Goal: Transaction & Acquisition: Book appointment/travel/reservation

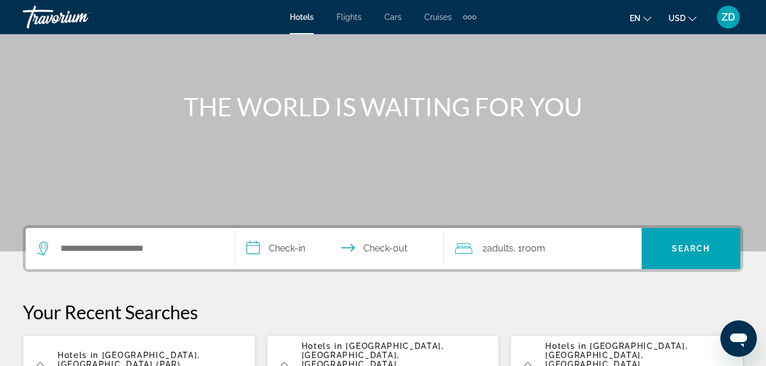
scroll to position [91, 0]
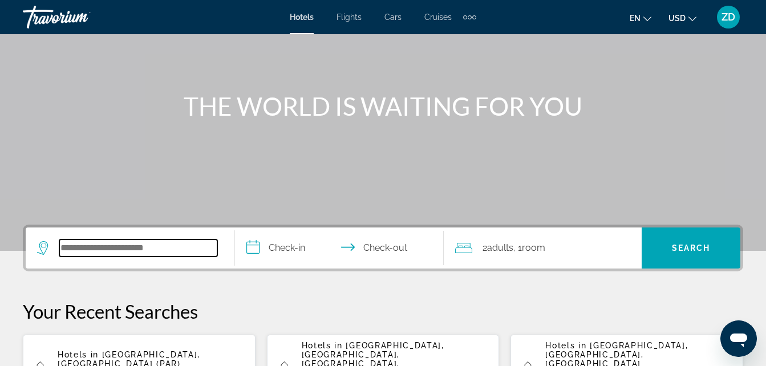
click at [86, 249] on input "Search hotel destination" at bounding box center [138, 247] width 158 height 17
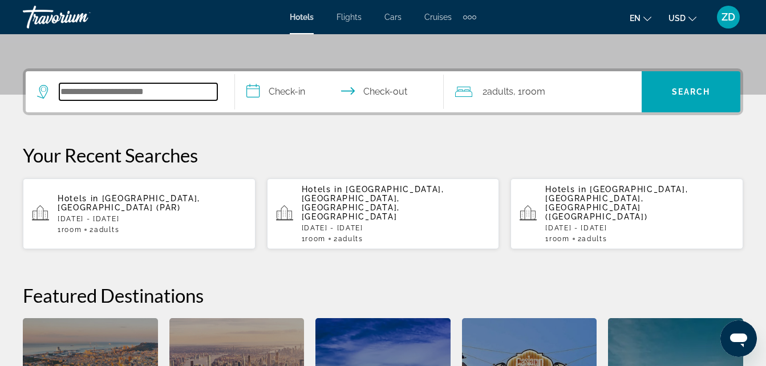
scroll to position [279, 0]
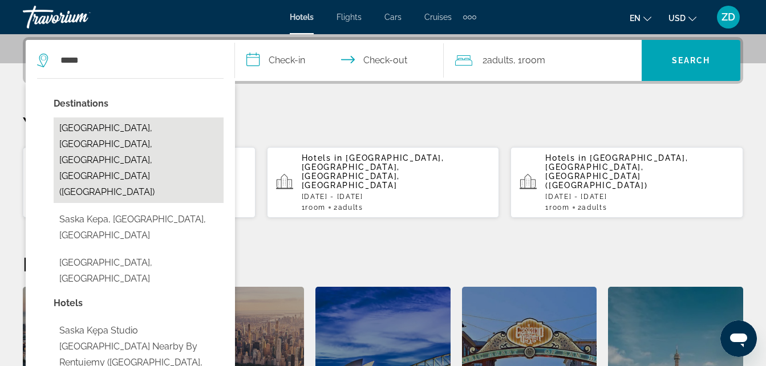
click at [109, 136] on button "[GEOGRAPHIC_DATA], [GEOGRAPHIC_DATA], [GEOGRAPHIC_DATA], [GEOGRAPHIC_DATA] ([GE…" at bounding box center [139, 160] width 170 height 86
type input "**********"
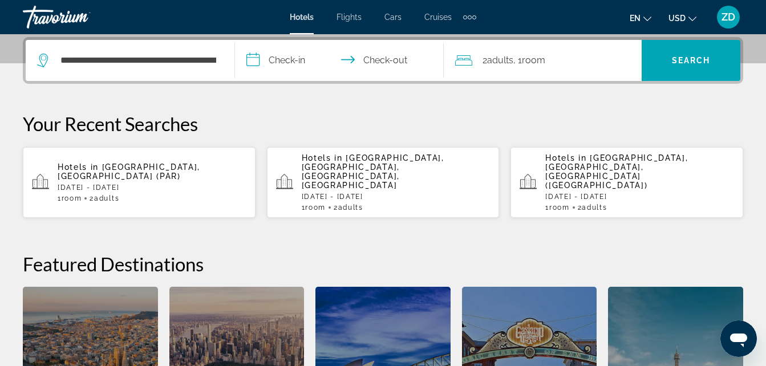
click at [300, 58] on input "**********" at bounding box center [342, 62] width 214 height 44
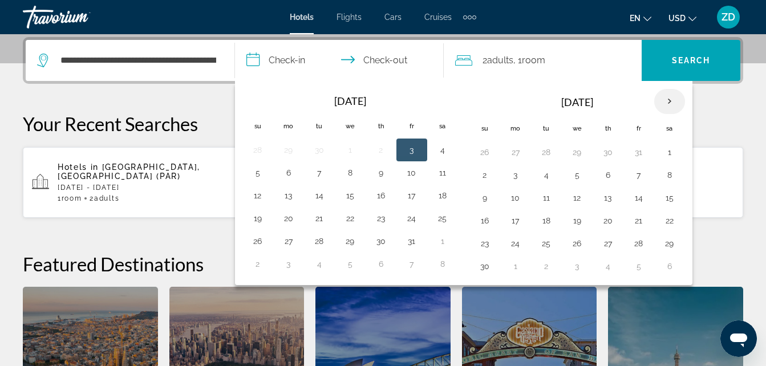
click at [670, 101] on th "Next month" at bounding box center [669, 101] width 31 height 25
click at [639, 219] on button "23" at bounding box center [638, 221] width 18 height 16
click at [669, 222] on button "24" at bounding box center [669, 221] width 18 height 16
type input "**********"
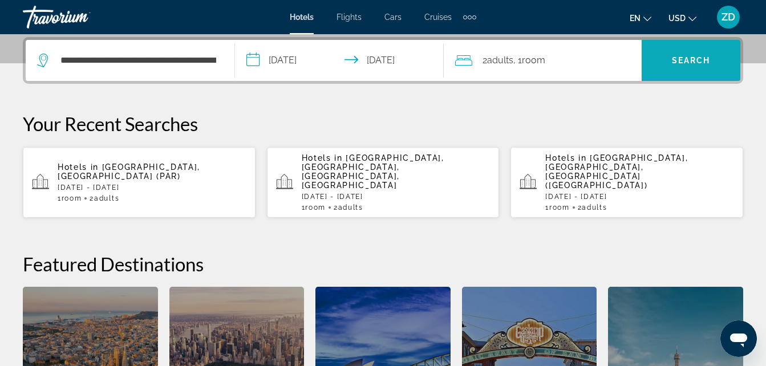
click at [701, 71] on span "Search" at bounding box center [690, 60] width 99 height 27
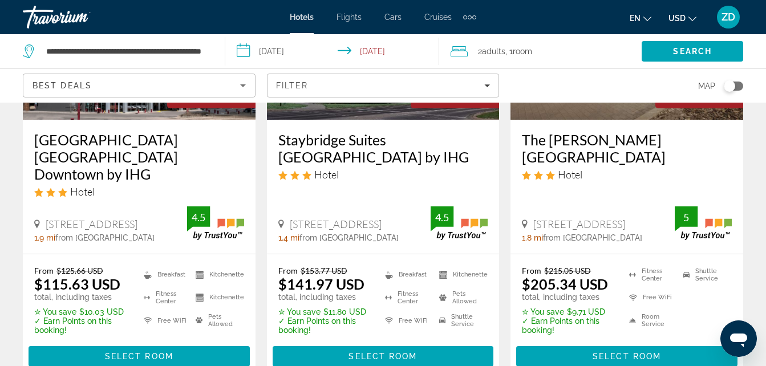
scroll to position [228, 0]
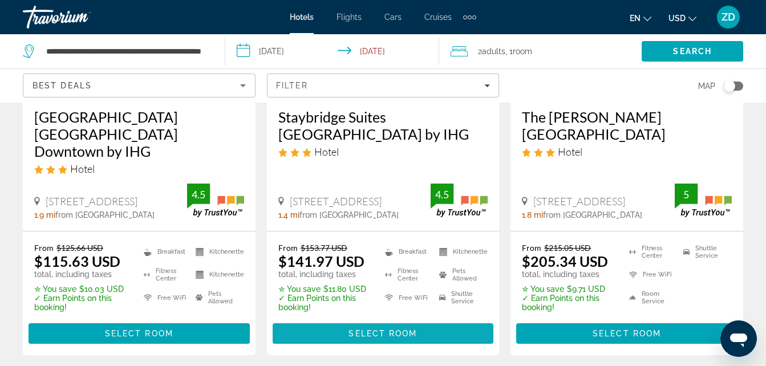
click at [384, 329] on span "Select Room" at bounding box center [382, 333] width 68 height 9
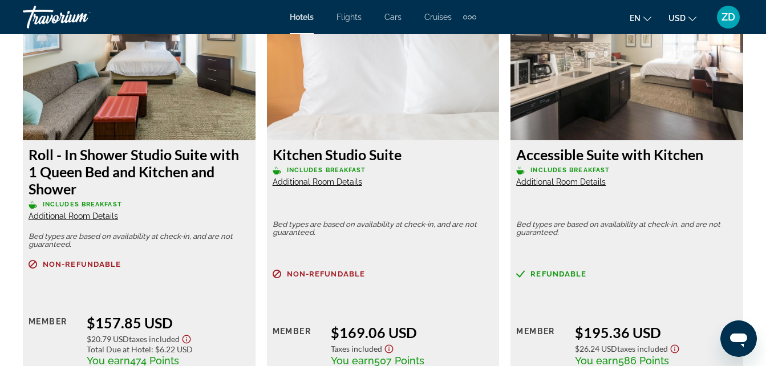
scroll to position [4310, 0]
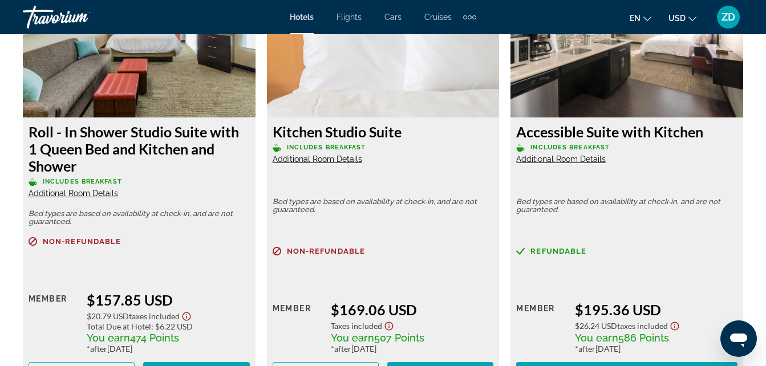
click at [334, 159] on span "Additional Room Details" at bounding box center [316, 158] width 89 height 9
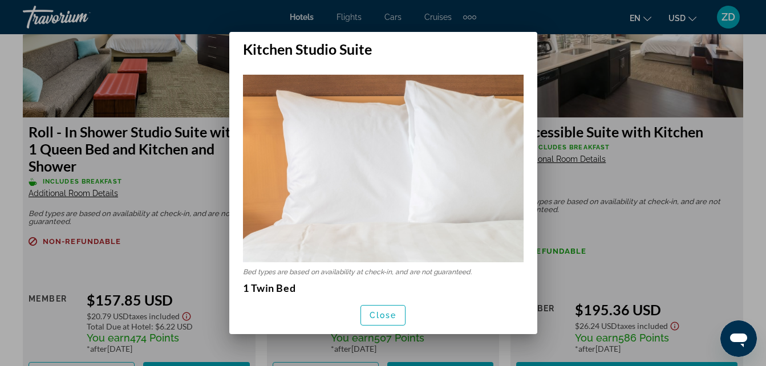
scroll to position [0, 0]
click at [377, 312] on span "Close" at bounding box center [382, 315] width 27 height 9
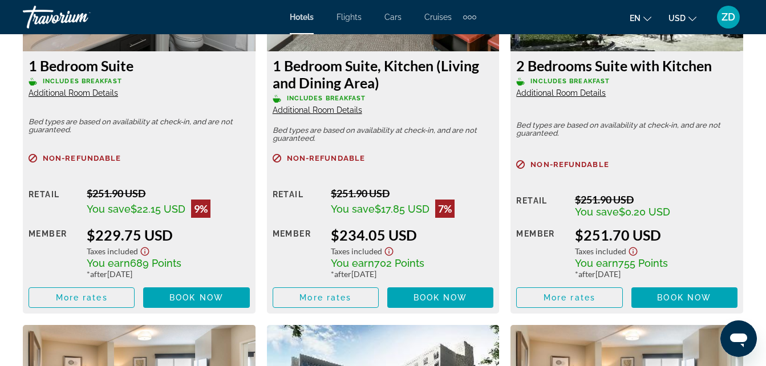
scroll to position [4834, 0]
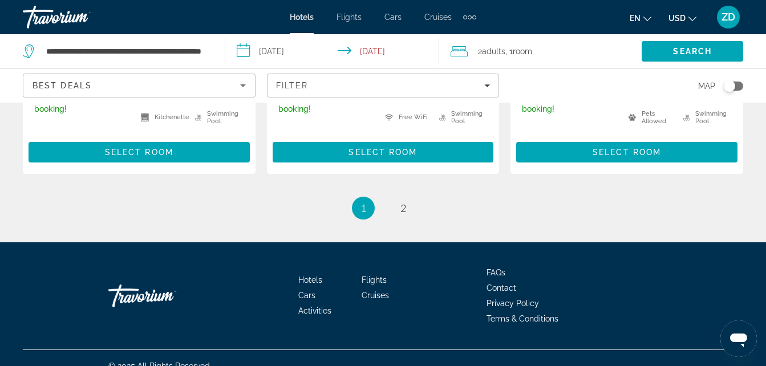
scroll to position [1709, 0]
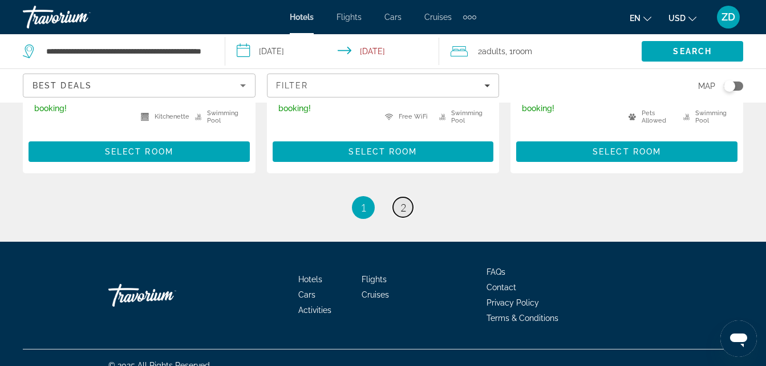
click at [401, 201] on span "2" at bounding box center [403, 207] width 6 height 13
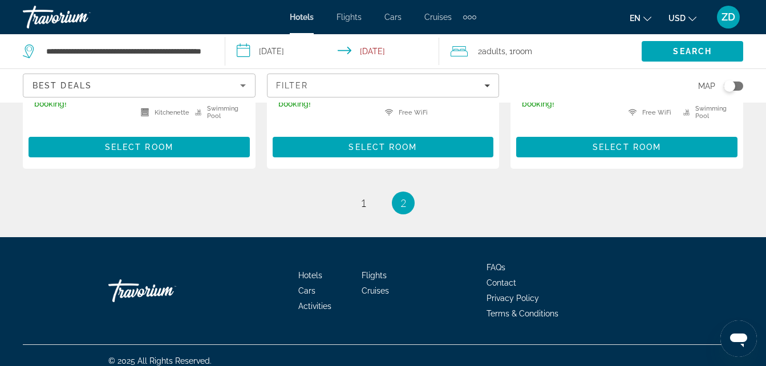
scroll to position [1281, 0]
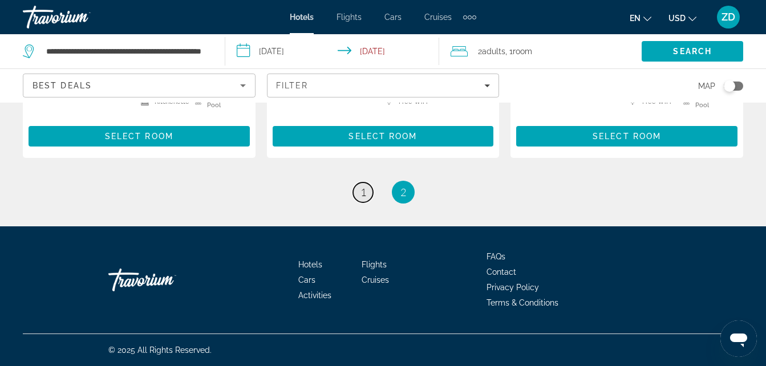
click at [368, 194] on link "page 1" at bounding box center [363, 192] width 20 height 20
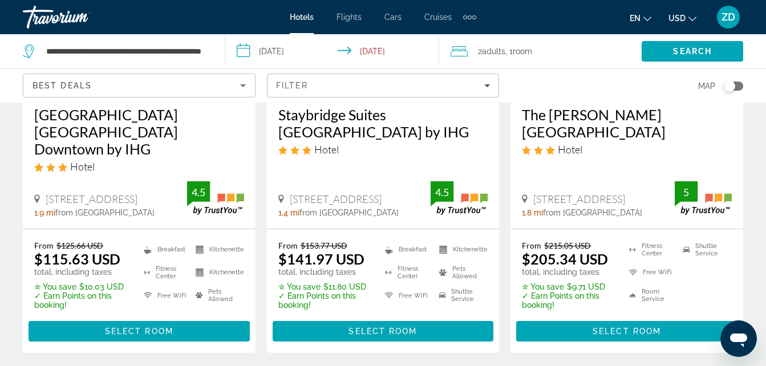
scroll to position [251, 0]
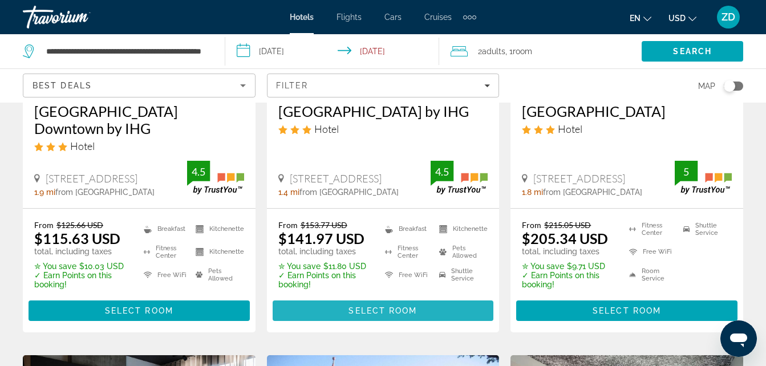
click at [369, 306] on span "Select Room" at bounding box center [382, 310] width 68 height 9
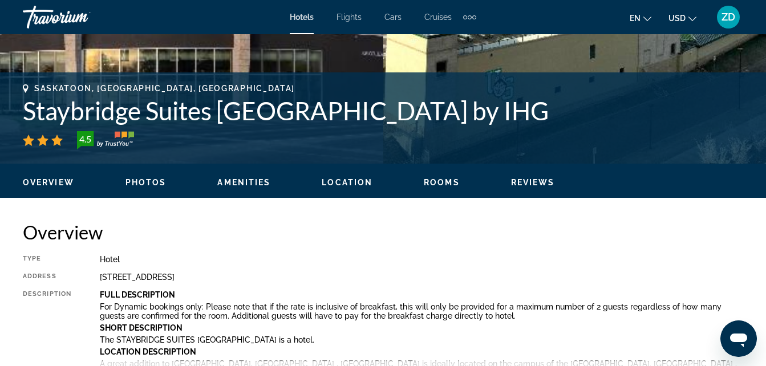
scroll to position [433, 0]
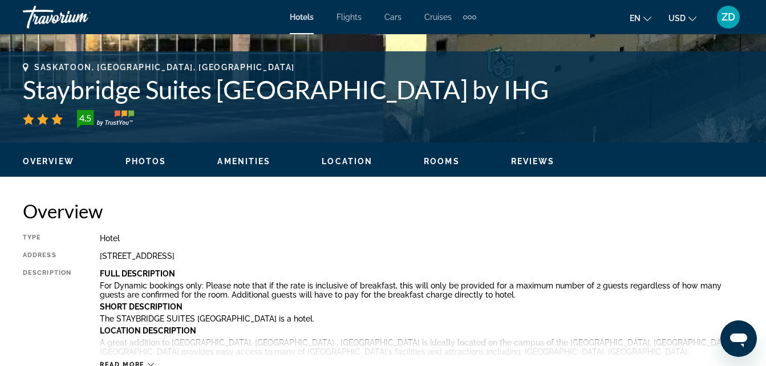
click at [445, 157] on span "Rooms" at bounding box center [442, 161] width 36 height 9
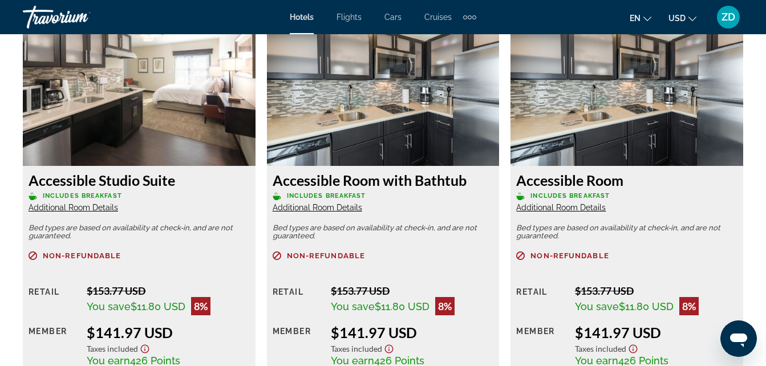
scroll to position [2212, 0]
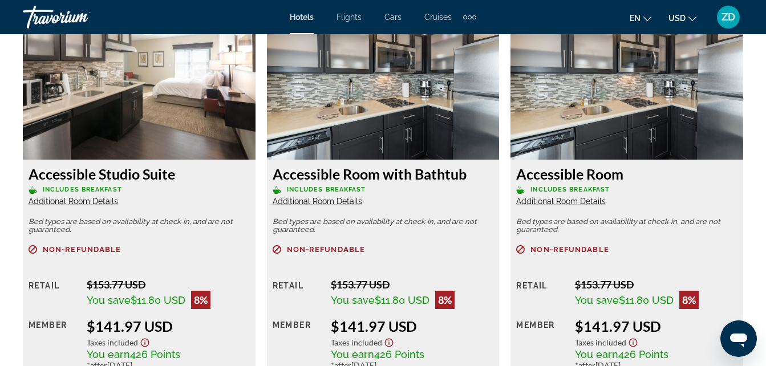
click at [550, 202] on span "Additional Room Details" at bounding box center [560, 201] width 89 height 9
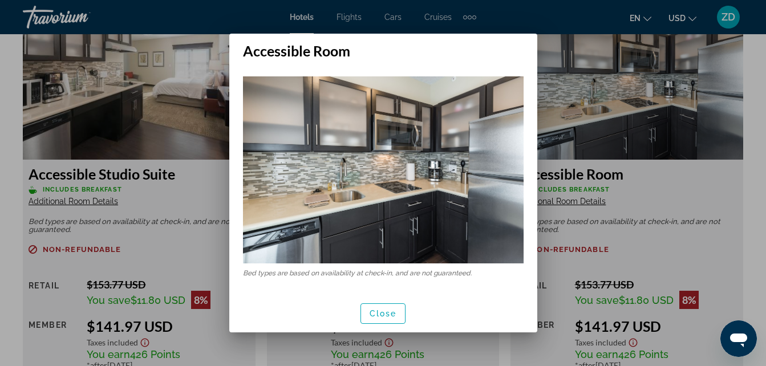
scroll to position [0, 0]
click at [379, 314] on span "Close" at bounding box center [382, 313] width 27 height 9
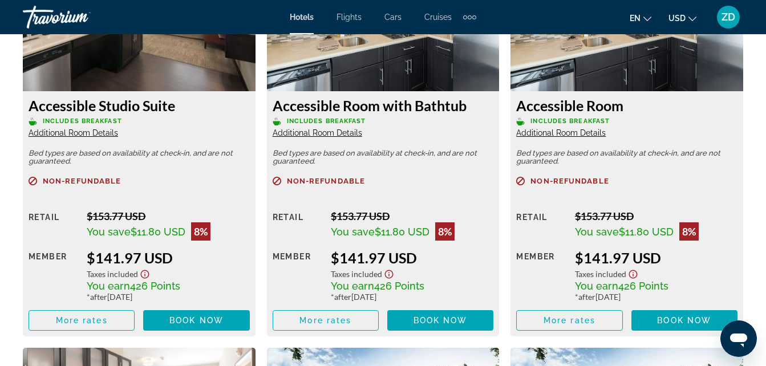
scroll to position [2304, 0]
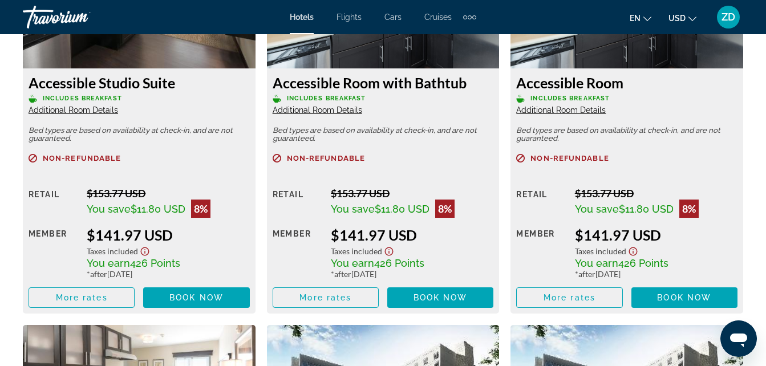
click at [97, 110] on span "Additional Room Details" at bounding box center [73, 109] width 89 height 9
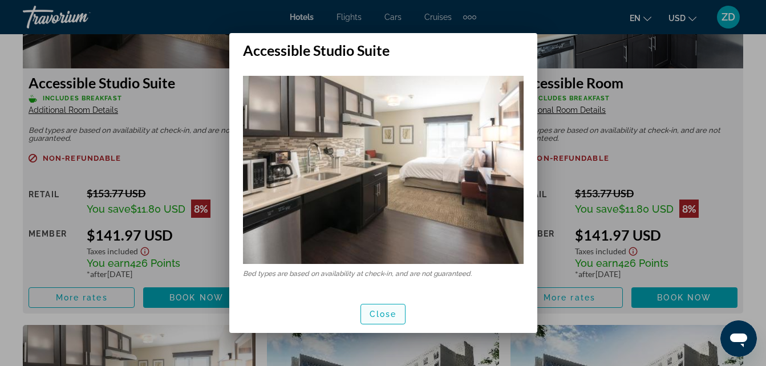
click at [379, 310] on span "Close" at bounding box center [382, 314] width 27 height 9
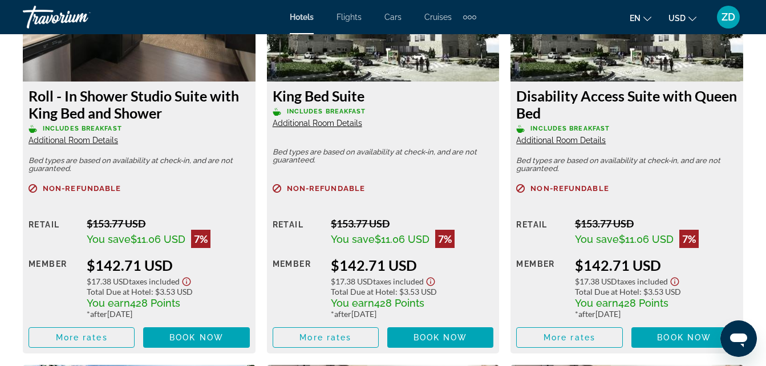
scroll to position [2691, 0]
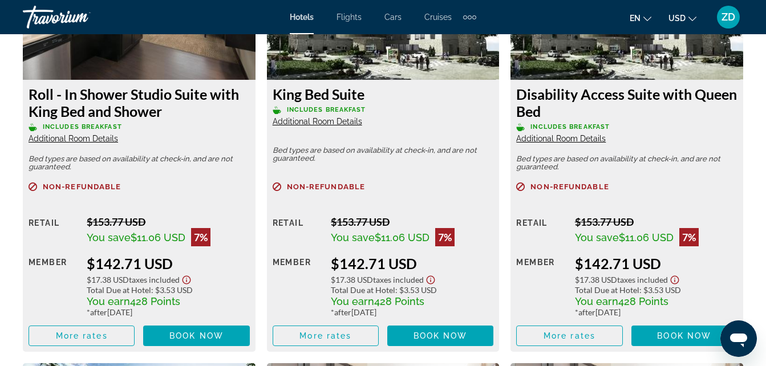
click at [690, 18] on icon "Change currency" at bounding box center [692, 19] width 8 height 8
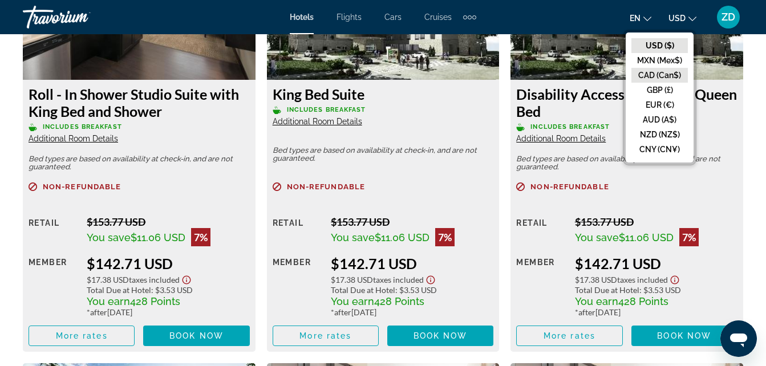
click at [658, 75] on button "CAD (Can$)" at bounding box center [659, 75] width 56 height 15
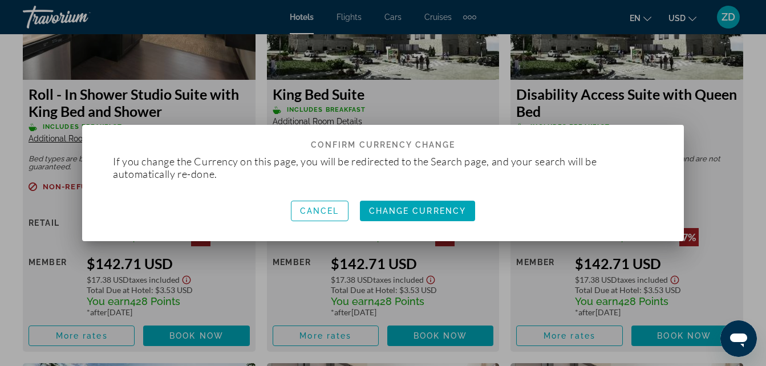
scroll to position [0, 0]
click at [389, 209] on span "Change Currency" at bounding box center [417, 210] width 97 height 9
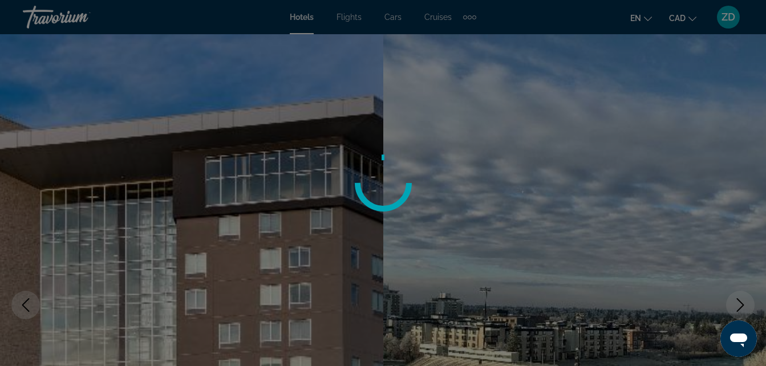
scroll to position [2691, 0]
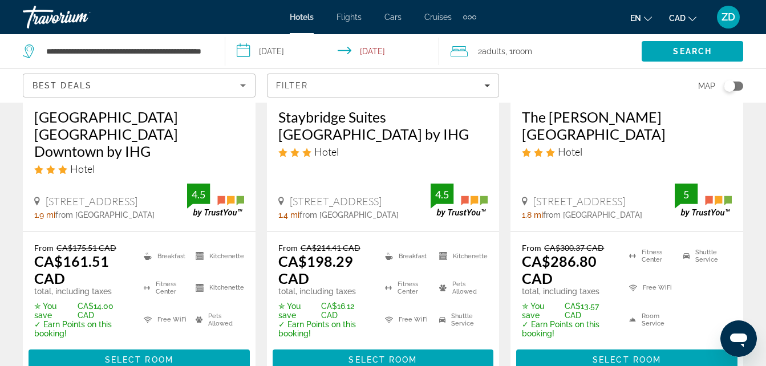
scroll to position [251, 0]
